Goal: Entertainment & Leisure: Consume media (video, audio)

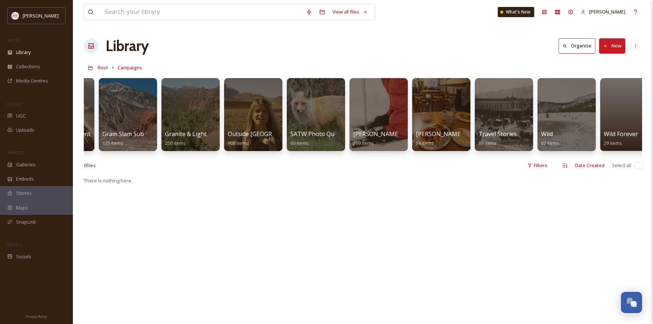
scroll to position [0, 695]
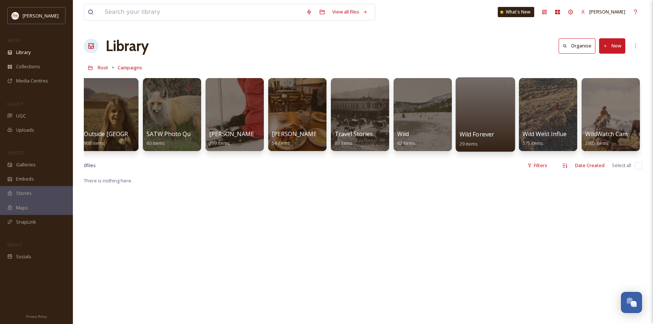
click at [491, 117] on div at bounding box center [484, 114] width 59 height 74
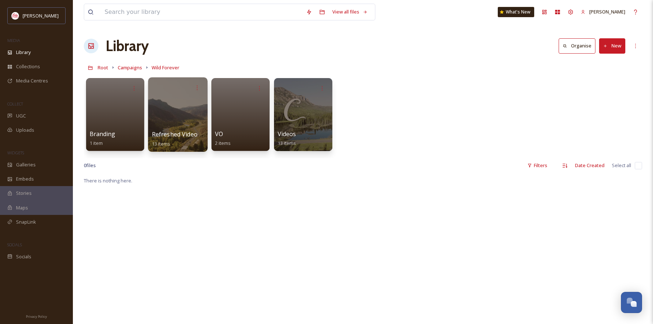
click at [190, 139] on div "Refreshed Videos (Summer 2025) 13 items" at bounding box center [178, 139] width 52 height 18
click at [185, 123] on div at bounding box center [177, 114] width 59 height 74
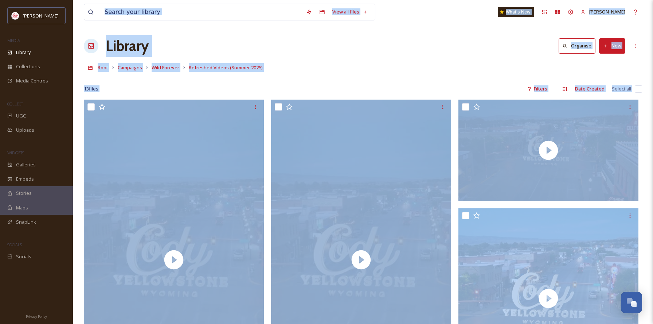
click at [372, 71] on div "Root Campaigns Wild Forever Refreshed Videos (Summer 2025)" at bounding box center [363, 67] width 558 height 14
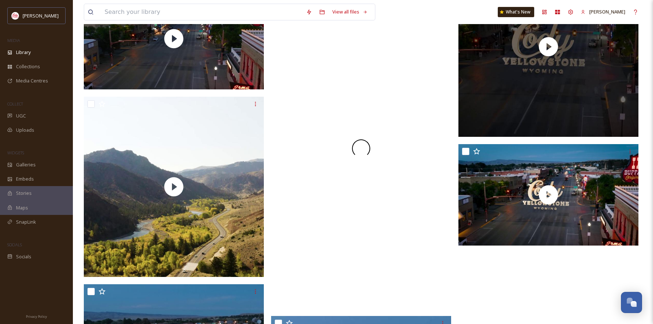
scroll to position [330, 0]
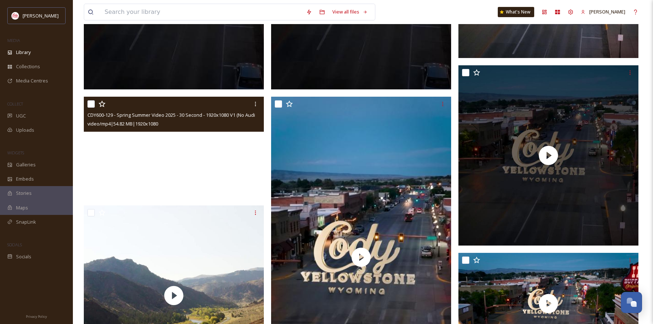
click at [173, 139] on video "CDY600-129 - Spring Summer Video 2025 - 30 Second - 1920x1080 V1 (No Audio, No …" at bounding box center [174, 147] width 180 height 101
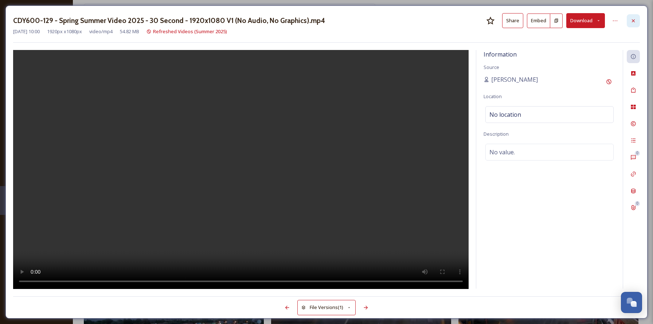
click at [632, 22] on icon at bounding box center [633, 21] width 6 height 6
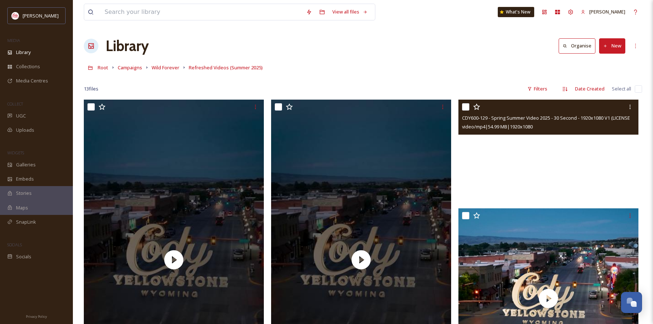
click at [504, 138] on video "CDY600-129 - Spring Summer Video 2025 - 30 Second - 1920x1080 V1 (LICENSED Musi…" at bounding box center [548, 149] width 180 height 101
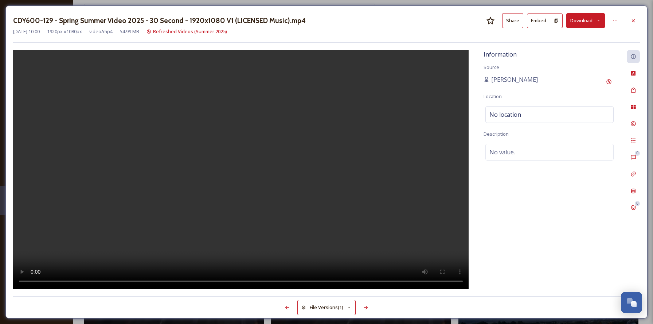
click at [400, 14] on div "CDY600-129 - Spring Summer Video 2025 - 30 Second - 1920x1080 V1 (LICENSED Musi…" at bounding box center [326, 20] width 627 height 15
click at [517, 22] on button "Share" at bounding box center [512, 20] width 21 height 15
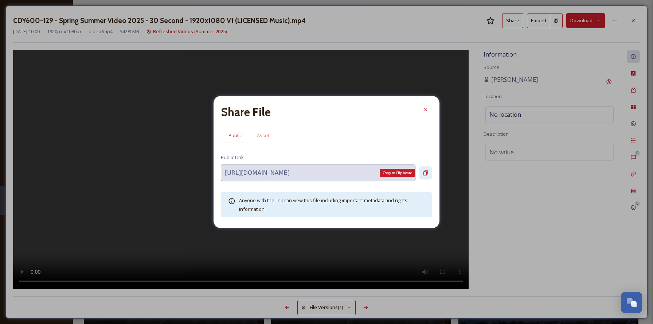
click at [428, 173] on icon at bounding box center [426, 173] width 6 height 6
click at [422, 110] on div at bounding box center [425, 109] width 13 height 13
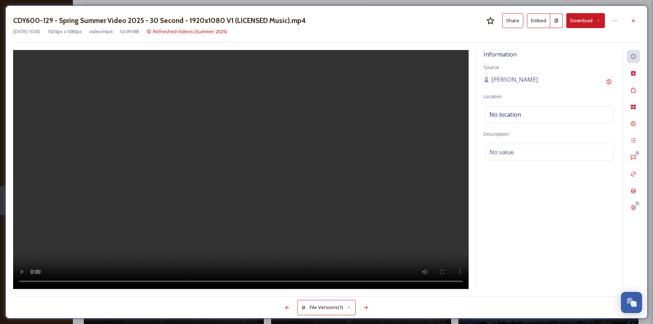
click at [279, 137] on video at bounding box center [240, 169] width 455 height 239
click at [140, 132] on video at bounding box center [240, 169] width 455 height 239
click at [634, 15] on div at bounding box center [633, 20] width 13 height 13
